Goal: Task Accomplishment & Management: Complete application form

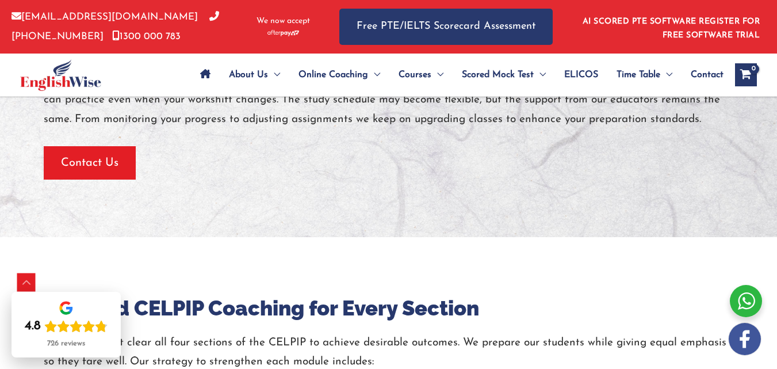
scroll to position [1151, 0]
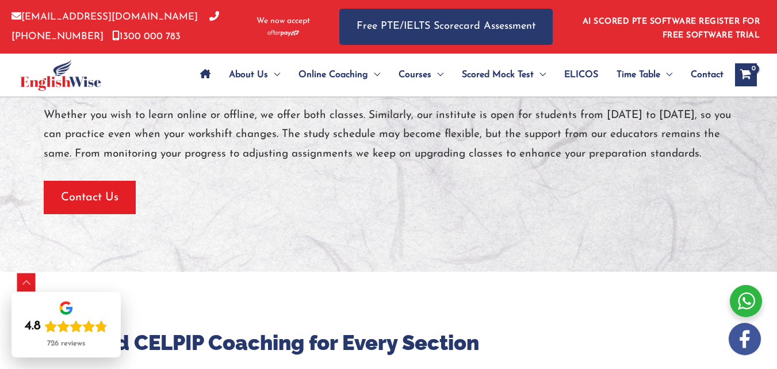
click at [128, 181] on div at bounding box center [389, 171] width 690 height 17
click at [119, 205] on span "Contact Us" at bounding box center [90, 197] width 58 height 16
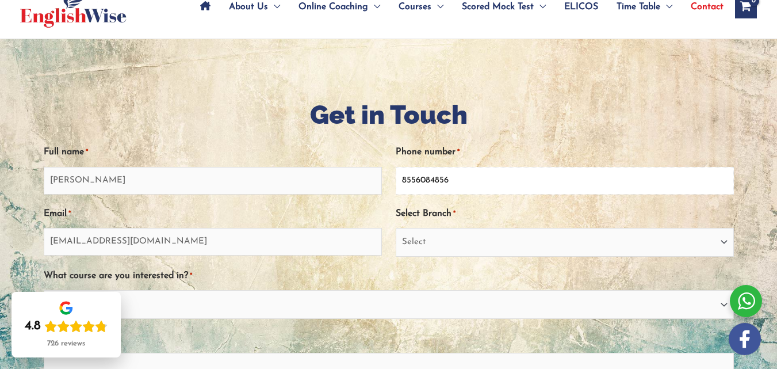
drag, startPoint x: 453, startPoint y: 177, endPoint x: 408, endPoint y: 180, distance: 44.9
click at [409, 180] on input "8556084856" at bounding box center [565, 181] width 338 height 28
type input "8"
type input "9992220207"
click at [702, 242] on select "Select Sydney City Center Sydney Parramatta EnglishWise Global Brisbane Gold Co…" at bounding box center [565, 242] width 338 height 29
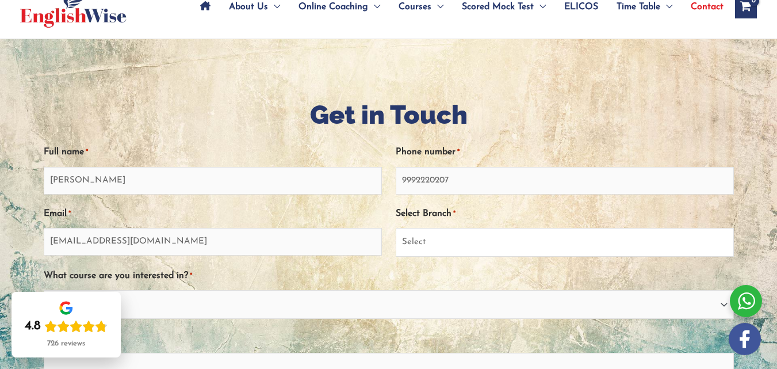
select select "Victoria"
click at [396, 228] on select "Select Sydney City Center Sydney Parramatta EnglishWise Global Brisbane Gold Co…" at bounding box center [565, 242] width 338 height 29
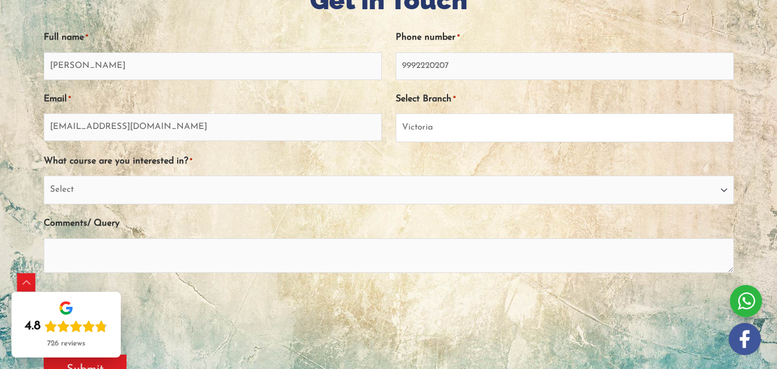
scroll to position [193, 0]
click at [444, 196] on select "Select PTE NAATI IELTS OET General English" at bounding box center [389, 189] width 690 height 29
